Goal: Find specific page/section: Find specific page/section

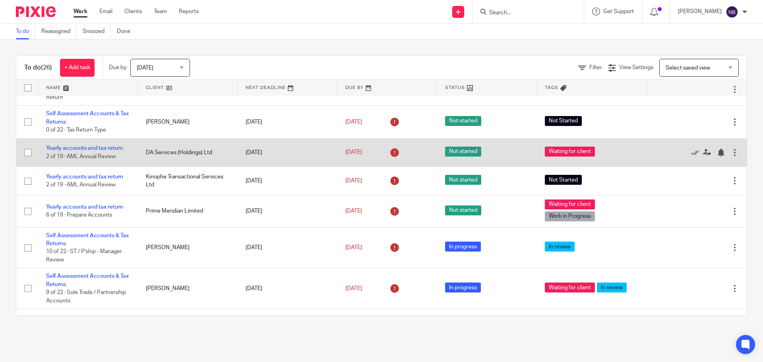
scroll to position [585, 0]
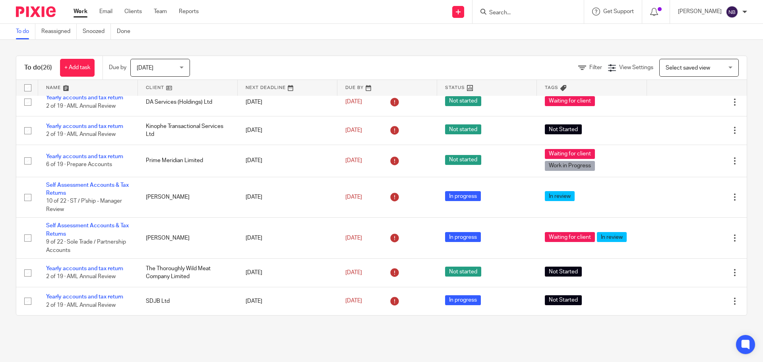
click at [536, 14] on input "Search" at bounding box center [524, 13] width 72 height 7
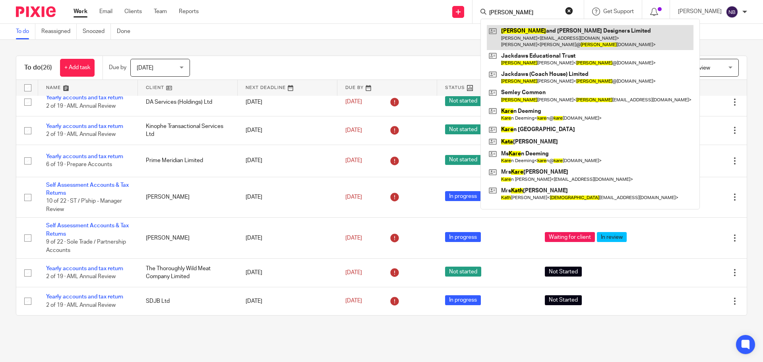
type input "kate"
click at [548, 39] on link at bounding box center [590, 37] width 207 height 25
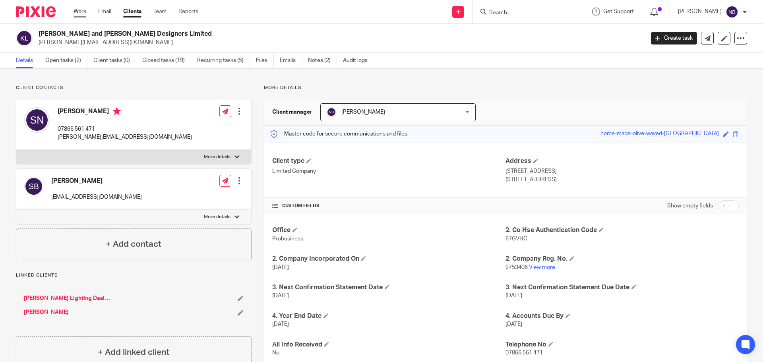
click at [77, 12] on link "Work" at bounding box center [80, 12] width 13 height 8
